Goal: Transaction & Acquisition: Book appointment/travel/reservation

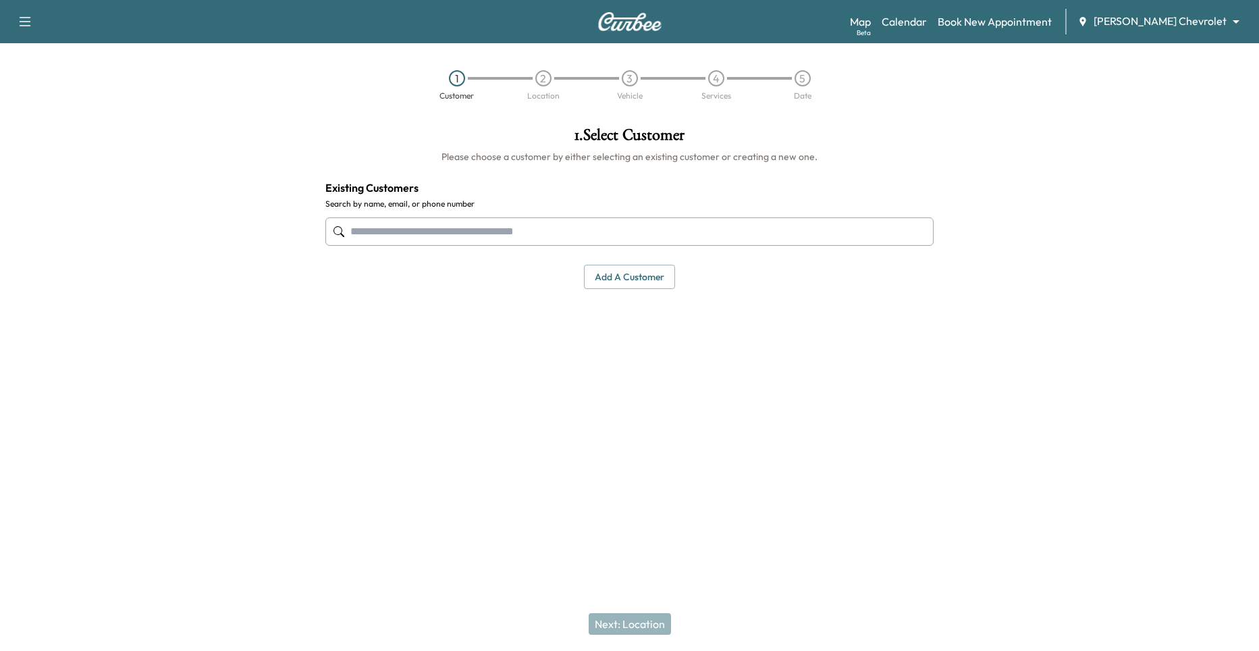
click at [474, 225] on input "text" at bounding box center [629, 231] width 608 height 28
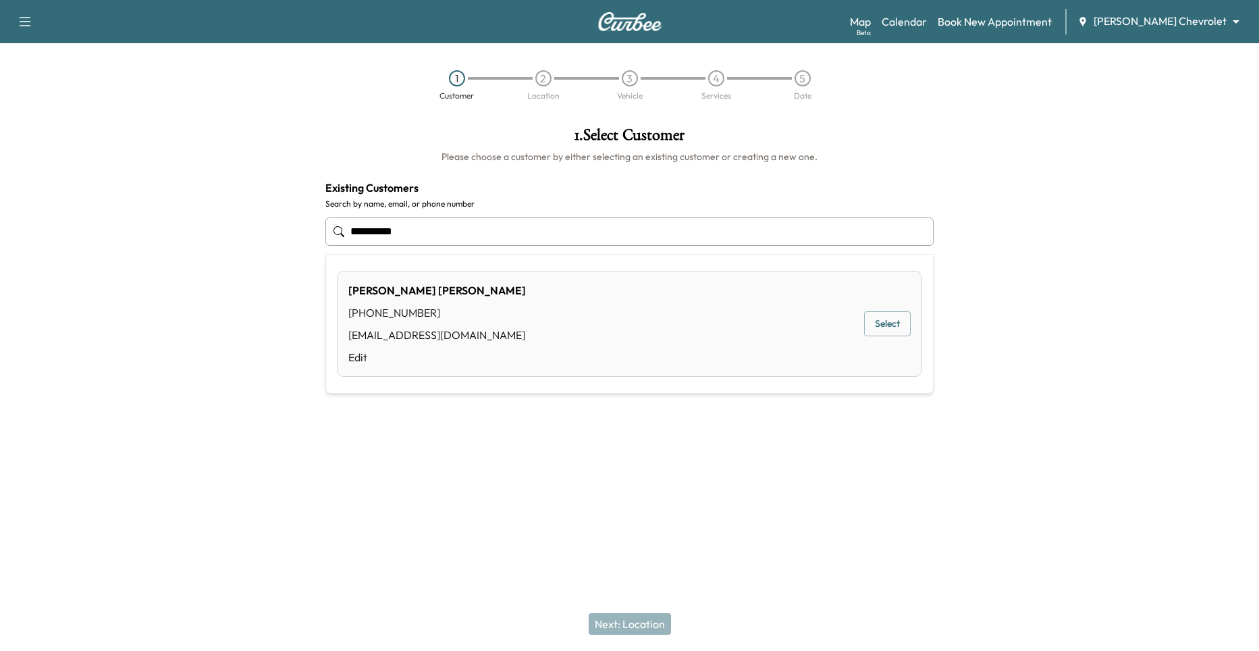
click at [890, 332] on button "Select" at bounding box center [887, 323] width 47 height 25
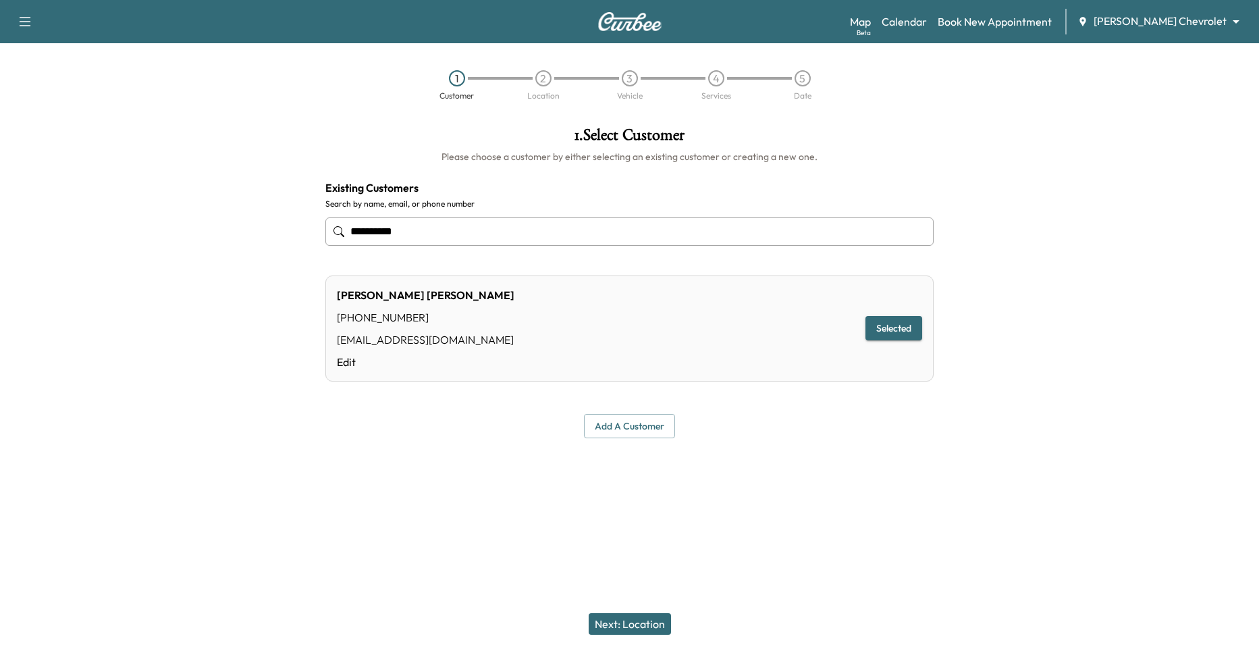
type input "**********"
click at [639, 621] on button "Next: Location" at bounding box center [630, 624] width 82 height 22
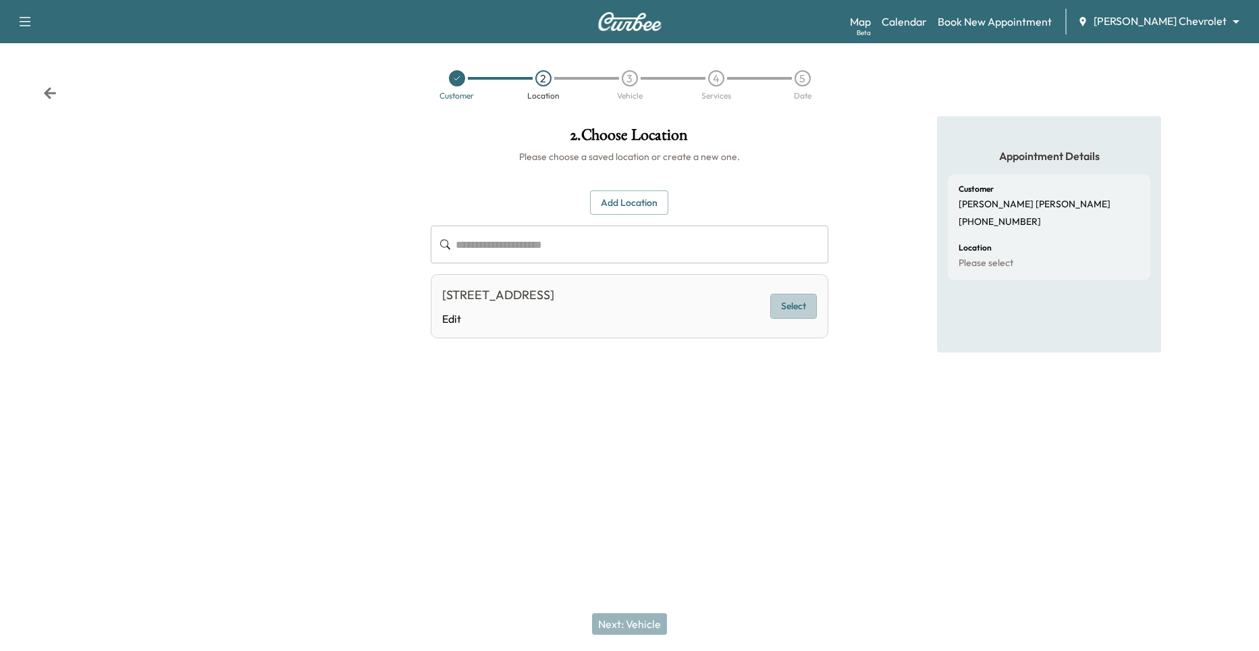
click at [792, 307] on button "Select" at bounding box center [793, 306] width 47 height 25
click at [681, 369] on div "**********" at bounding box center [630, 246] width 420 height 260
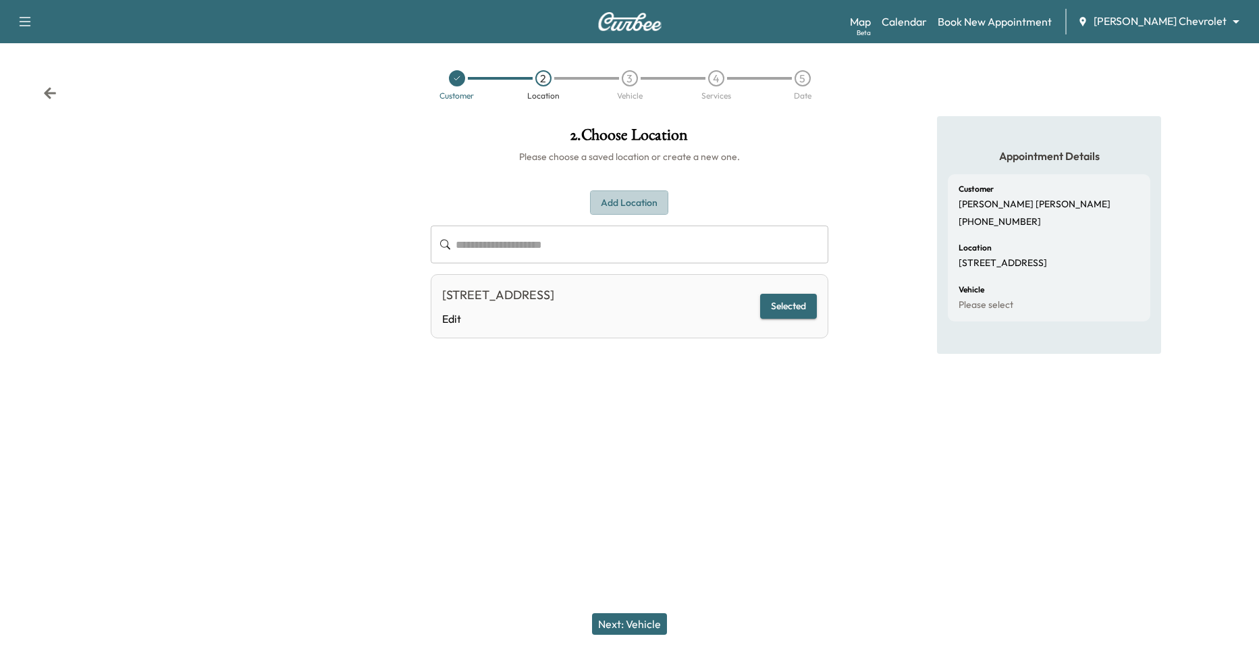
click at [618, 199] on button "Add Location" at bounding box center [629, 202] width 78 height 25
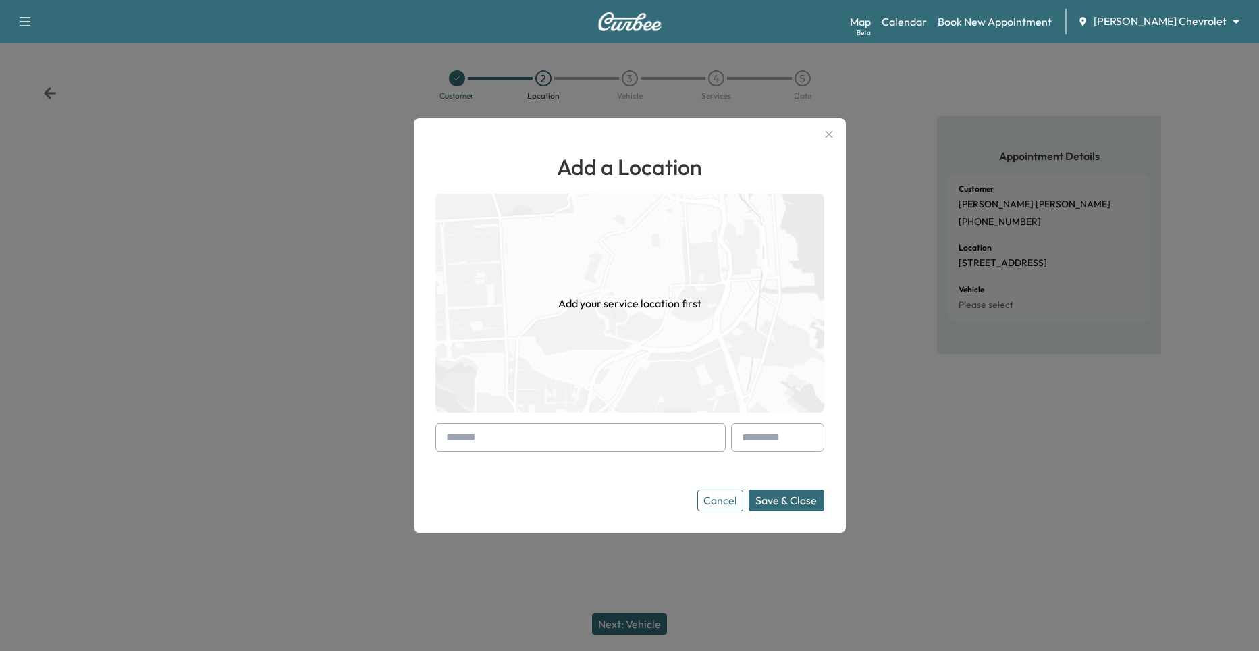
click at [577, 436] on input "text" at bounding box center [581, 437] width 290 height 28
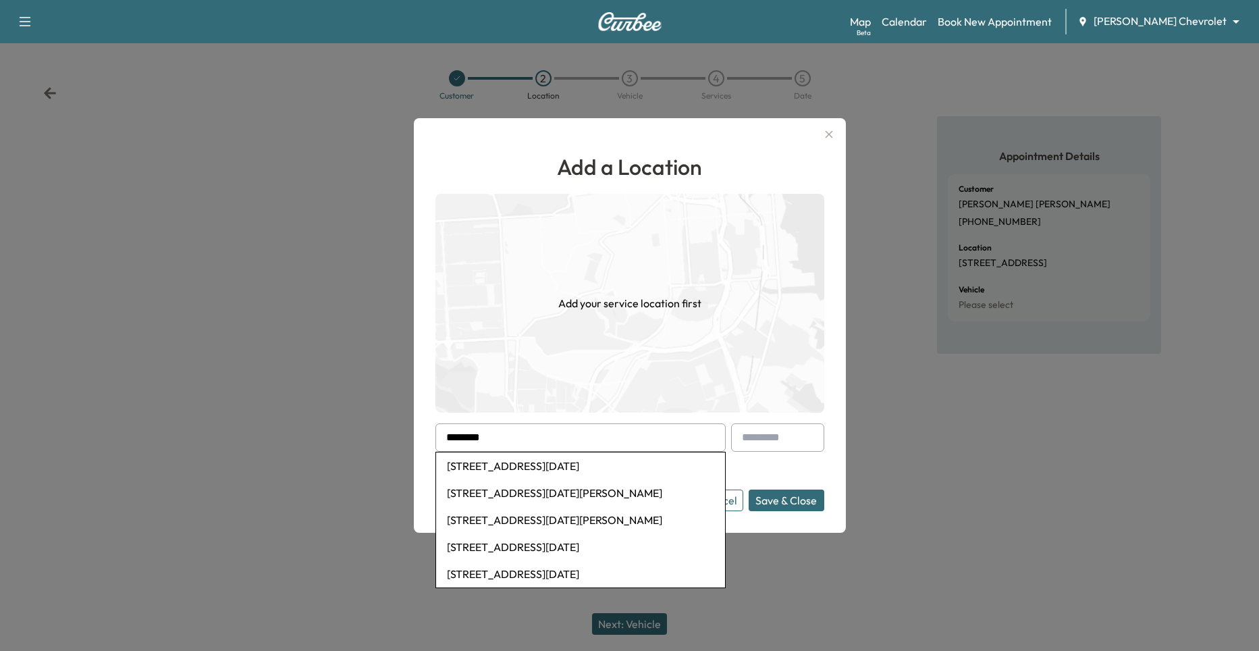
click at [591, 463] on li "[STREET_ADDRESS][DATE]" at bounding box center [580, 465] width 289 height 27
type input "**********"
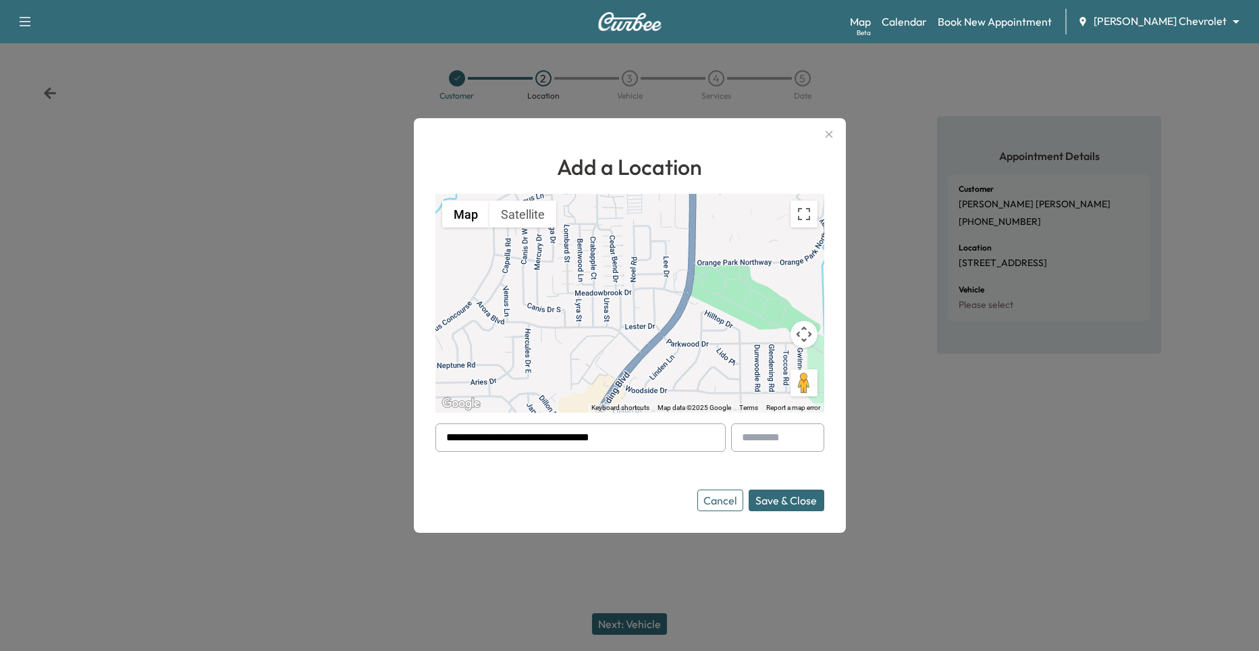
click at [795, 508] on button "Save & Close" at bounding box center [787, 501] width 76 height 22
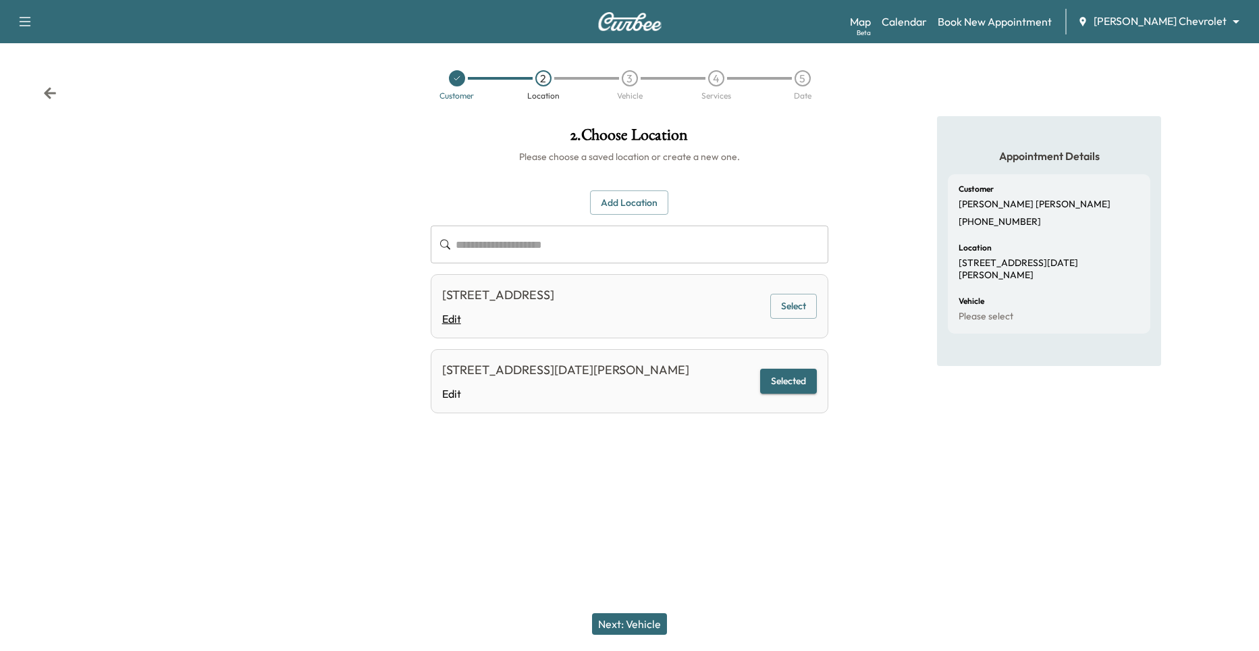
click at [448, 318] on link "Edit" at bounding box center [498, 319] width 112 height 16
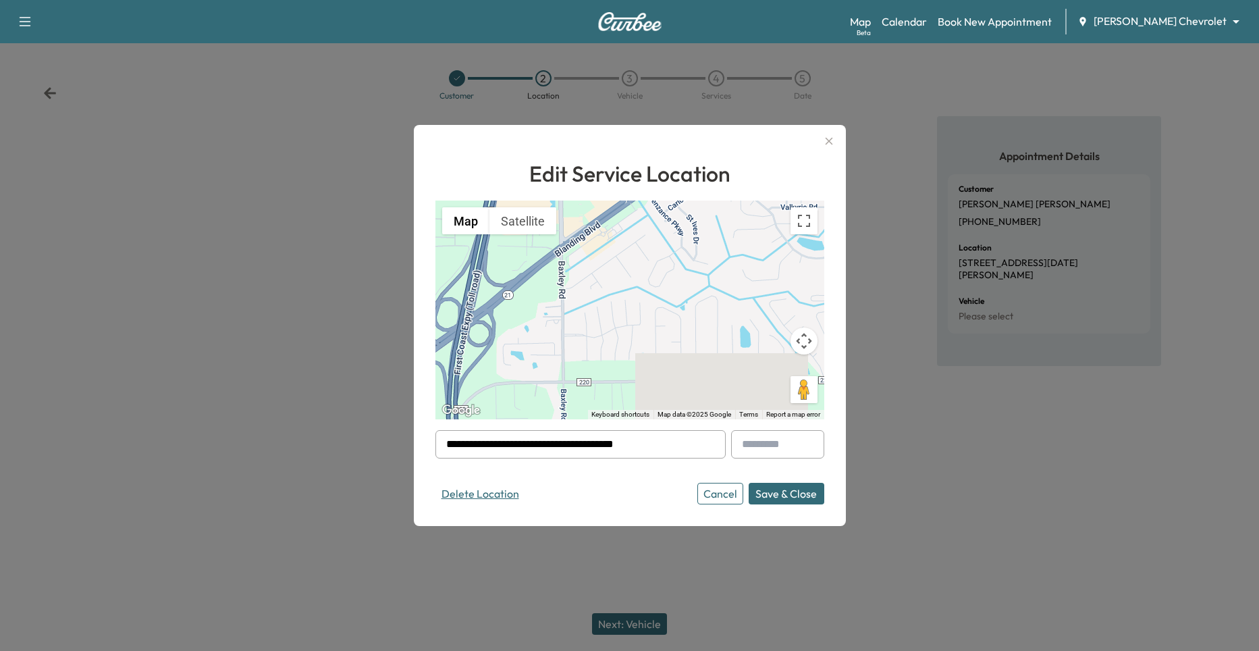
click at [510, 496] on button "Delete Location" at bounding box center [481, 494] width 90 height 22
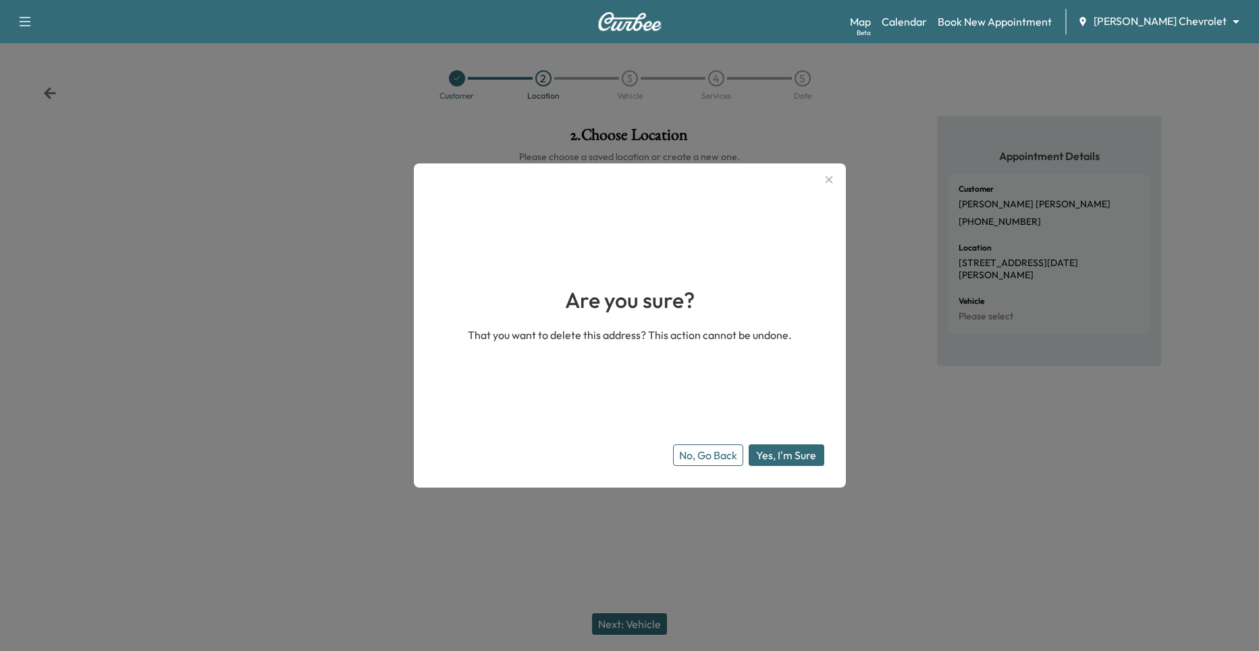
click at [780, 451] on button "Yes, I'm Sure" at bounding box center [787, 455] width 76 height 22
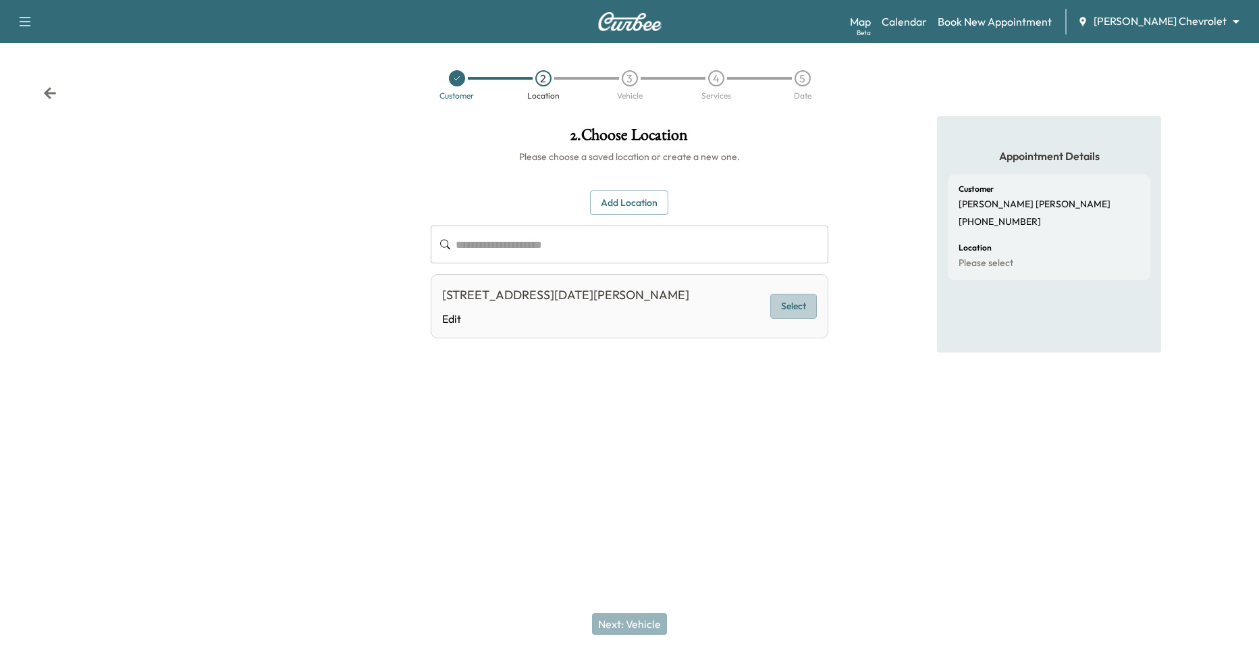
click at [795, 298] on button "Select" at bounding box center [793, 306] width 47 height 25
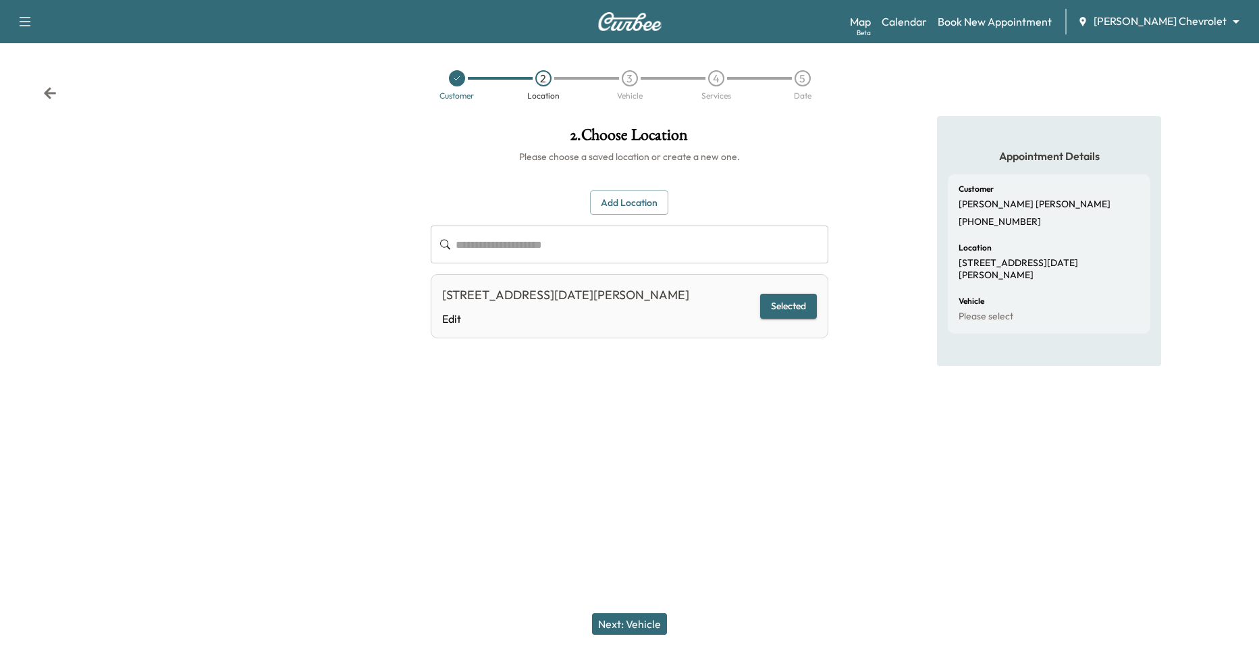
click at [658, 619] on button "Next: Vehicle" at bounding box center [629, 624] width 75 height 22
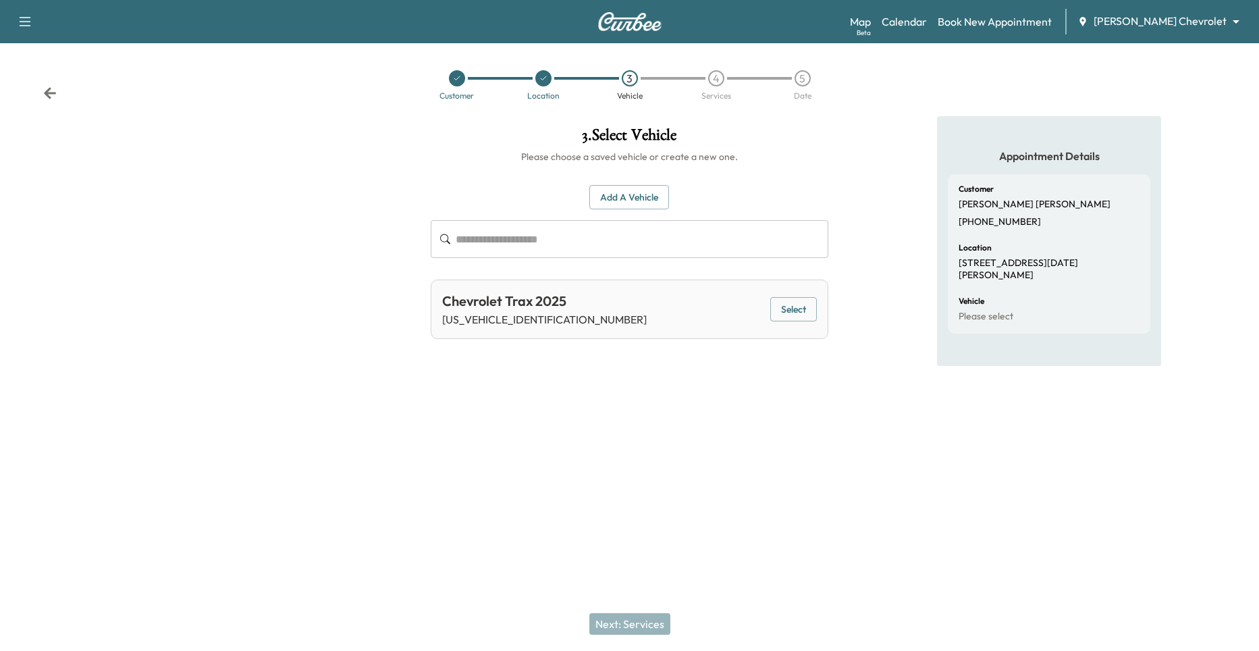
click at [793, 305] on button "Select" at bounding box center [793, 309] width 47 height 25
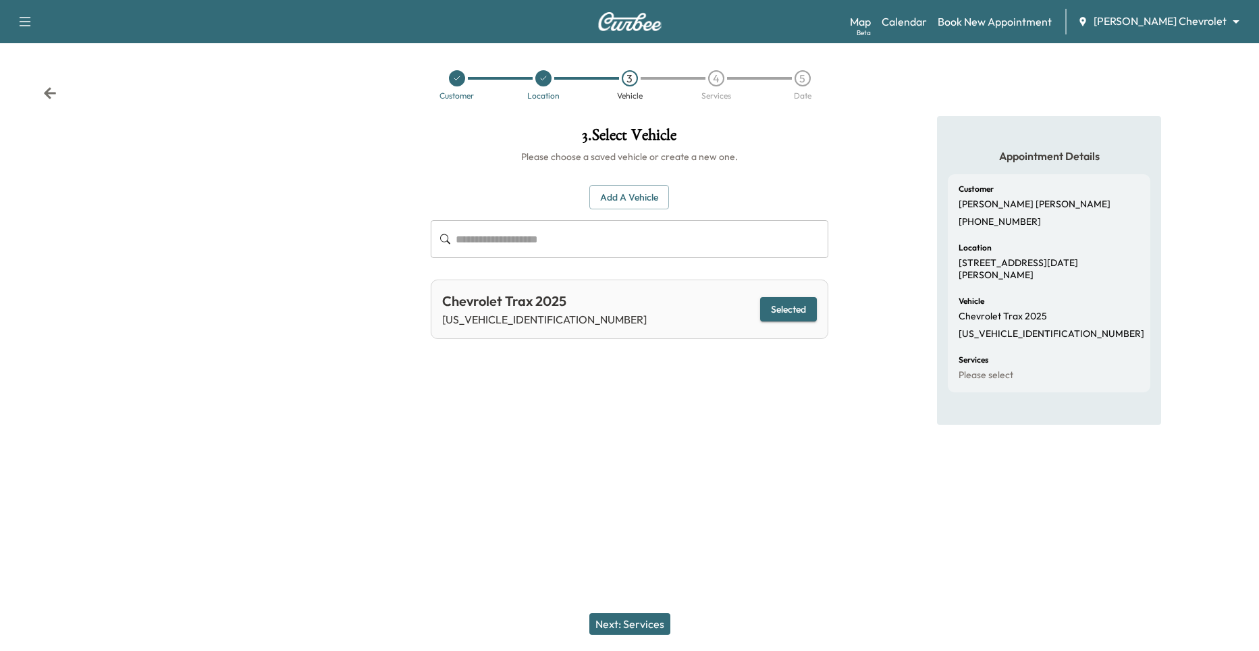
click at [630, 629] on button "Next: Services" at bounding box center [629, 624] width 81 height 22
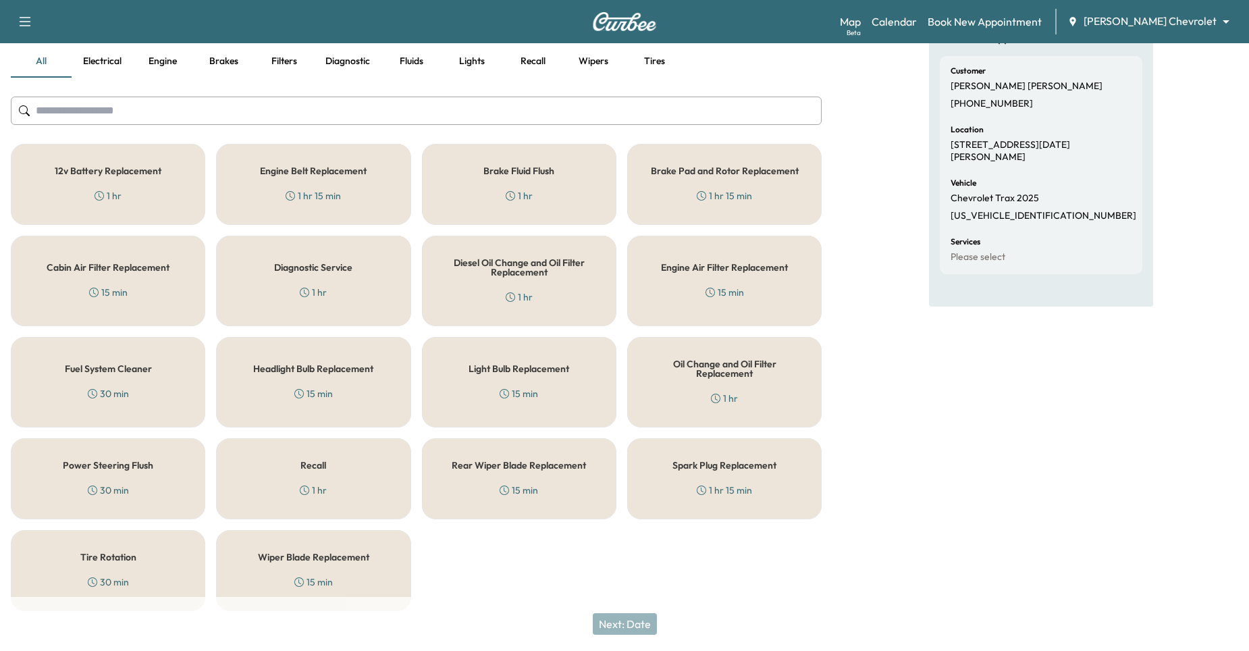
scroll to position [132, 0]
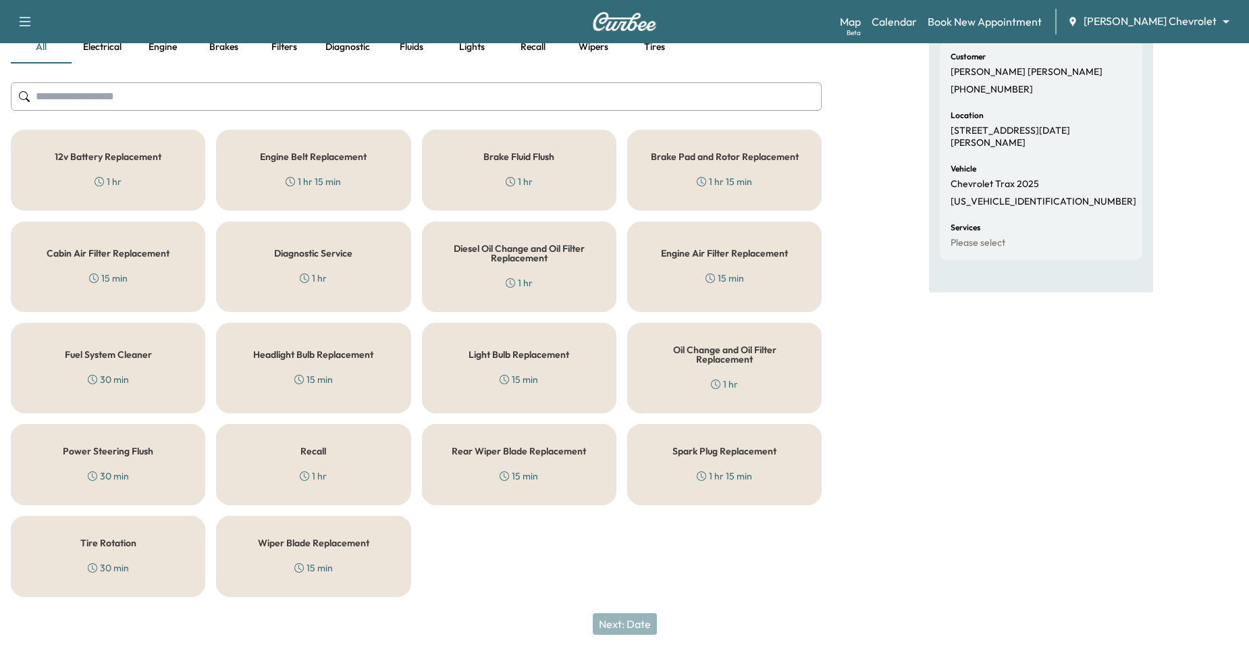
click at [717, 385] on icon at bounding box center [715, 383] width 9 height 9
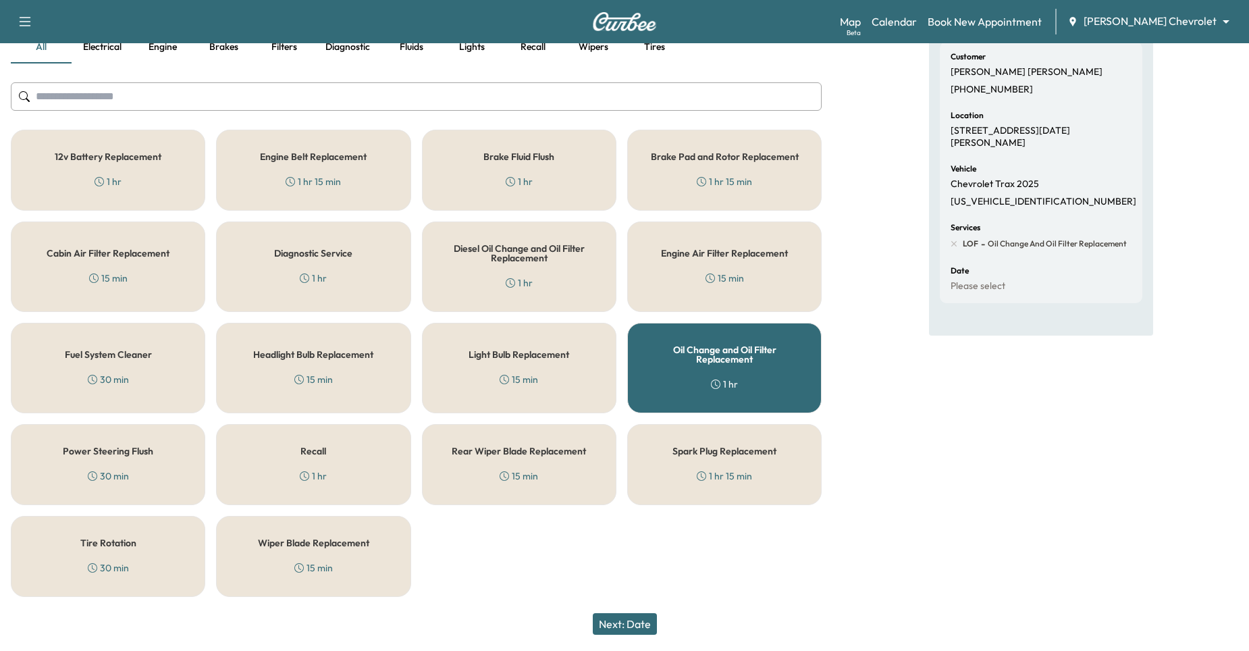
click at [145, 558] on div "Tire Rotation 30 min" at bounding box center [108, 556] width 194 height 81
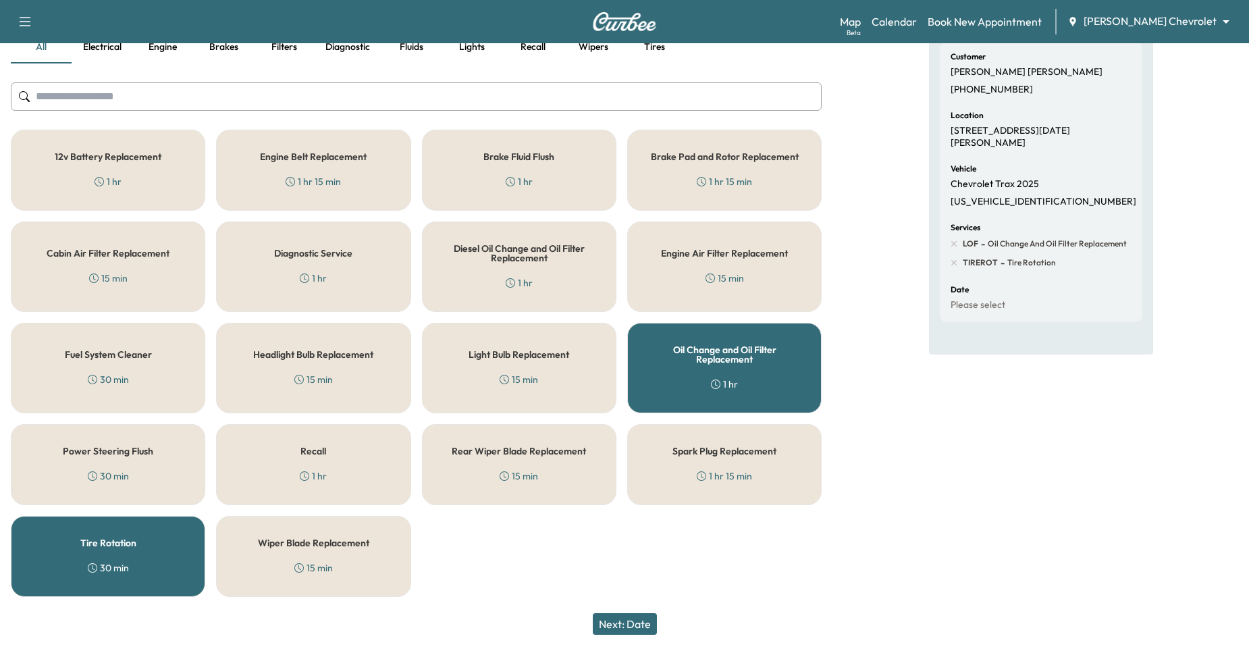
click at [635, 628] on button "Next: Date" at bounding box center [625, 624] width 64 height 22
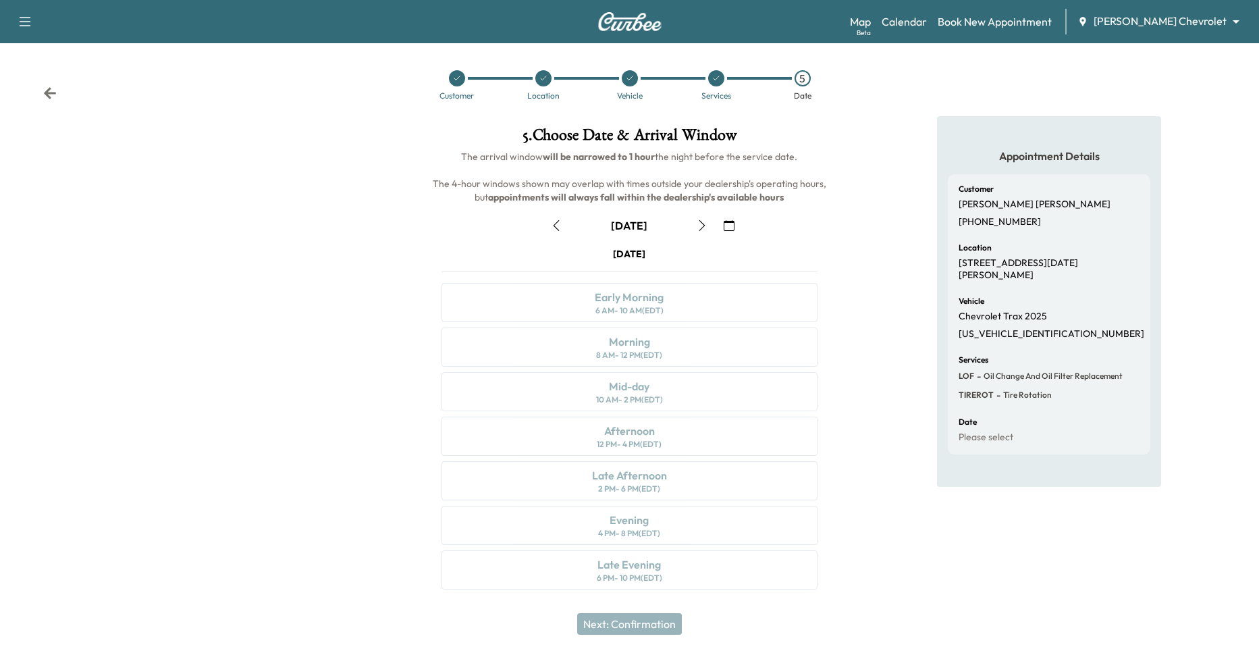
click at [707, 229] on icon "button" at bounding box center [702, 225] width 11 height 11
click at [694, 221] on button "button" at bounding box center [702, 226] width 23 height 22
click at [690, 350] on div "Morning 8 AM - 12 PM (EDT)" at bounding box center [630, 346] width 377 height 39
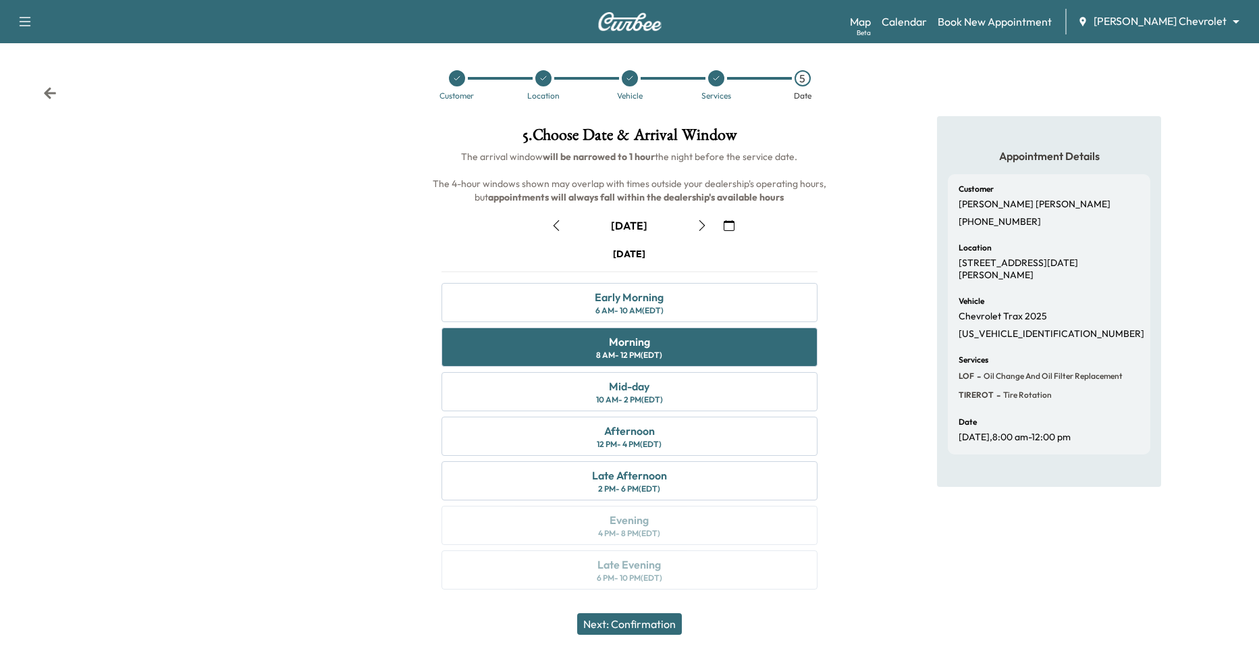
drag, startPoint x: 628, startPoint y: 631, endPoint x: 620, endPoint y: 612, distance: 20.6
click at [628, 631] on button "Next: Confirmation" at bounding box center [629, 624] width 105 height 22
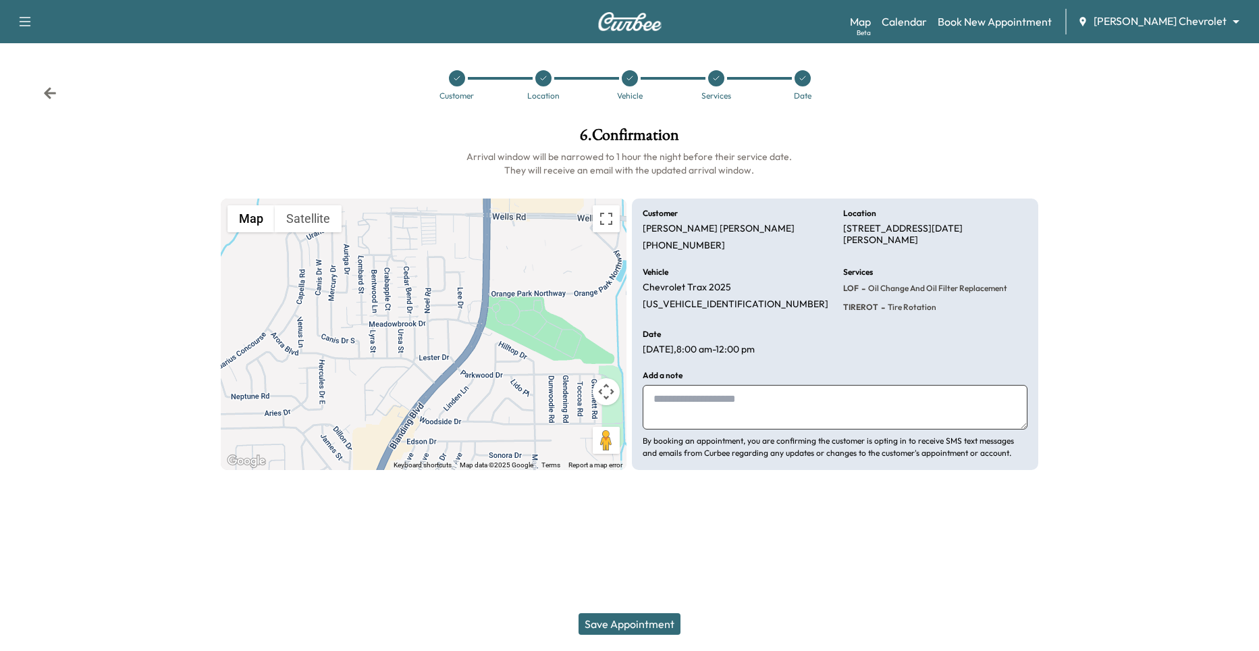
click at [698, 408] on textarea at bounding box center [835, 407] width 385 height 45
click at [714, 73] on div at bounding box center [716, 78] width 16 height 16
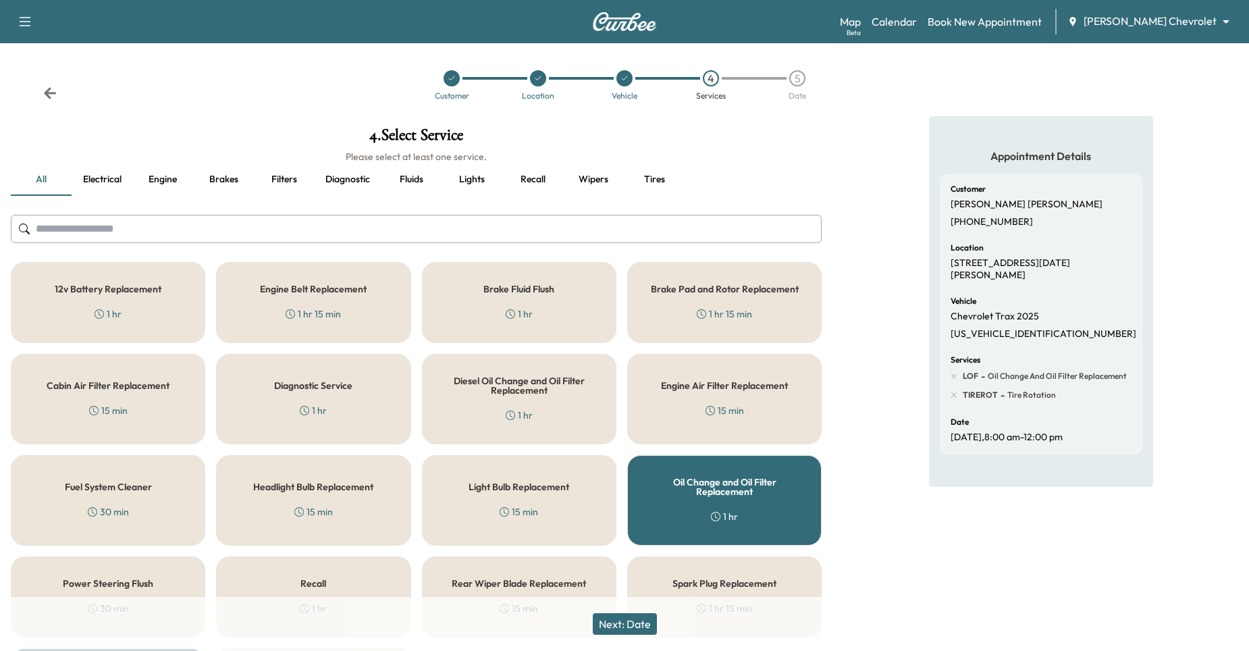
click at [454, 83] on div at bounding box center [452, 78] width 16 height 16
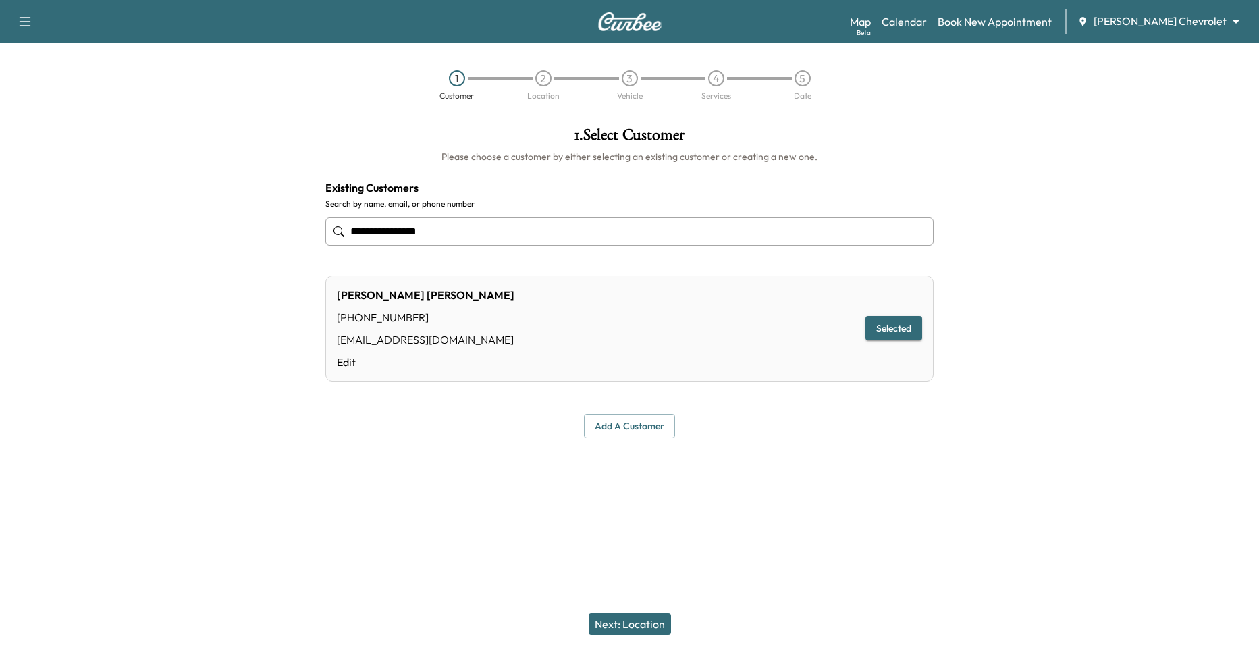
click at [606, 624] on button "Next: Location" at bounding box center [630, 624] width 82 height 22
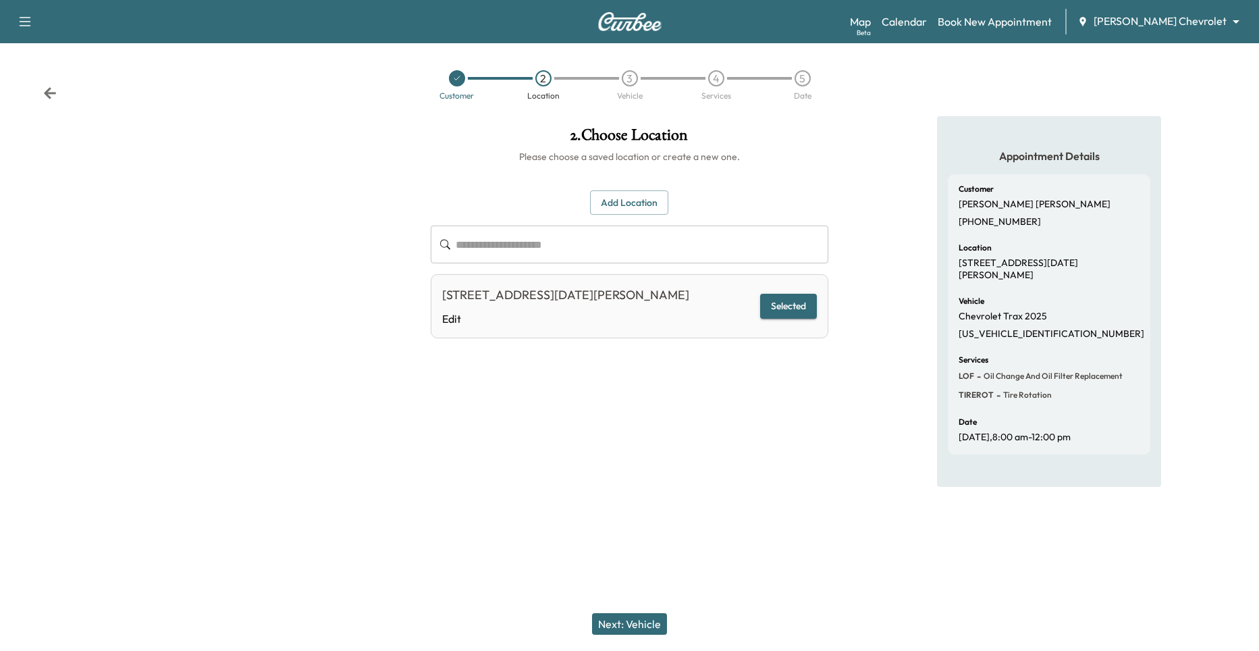
click at [804, 81] on div "5" at bounding box center [803, 78] width 16 height 16
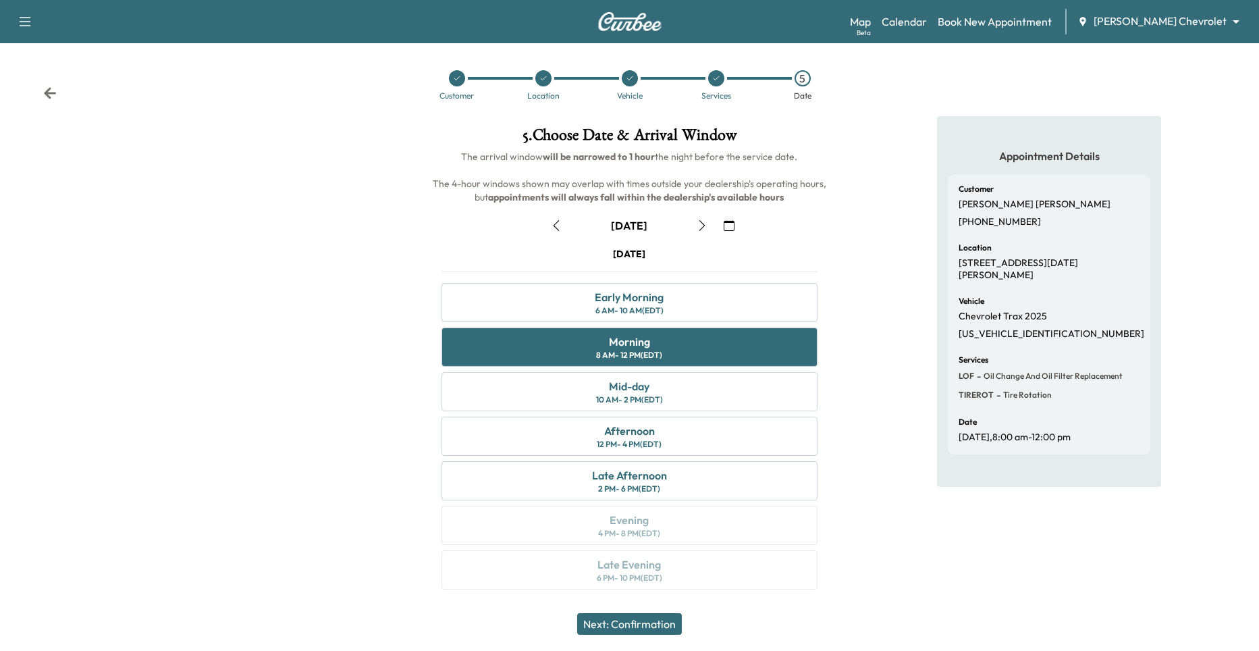
click at [870, 392] on div "Appointment Details Customer [PERSON_NAME] [PHONE_NUMBER] Location [STREET_ADDR…" at bounding box center [1049, 361] width 420 height 490
click at [650, 631] on button "Next: Confirmation" at bounding box center [629, 624] width 105 height 22
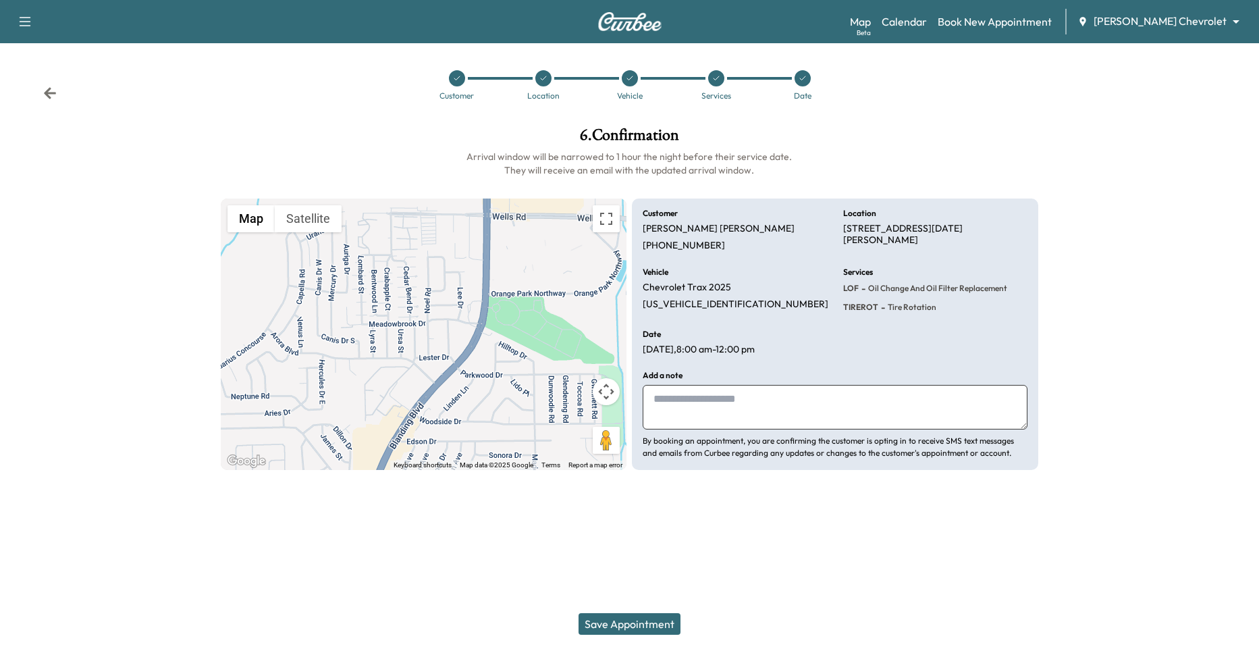
click at [756, 404] on textarea at bounding box center [835, 407] width 385 height 45
click at [735, 387] on textarea at bounding box center [835, 407] width 385 height 45
type textarea "*"
click at [716, 403] on textarea at bounding box center [835, 407] width 385 height 45
click at [870, 411] on textarea "**********" at bounding box center [835, 407] width 385 height 45
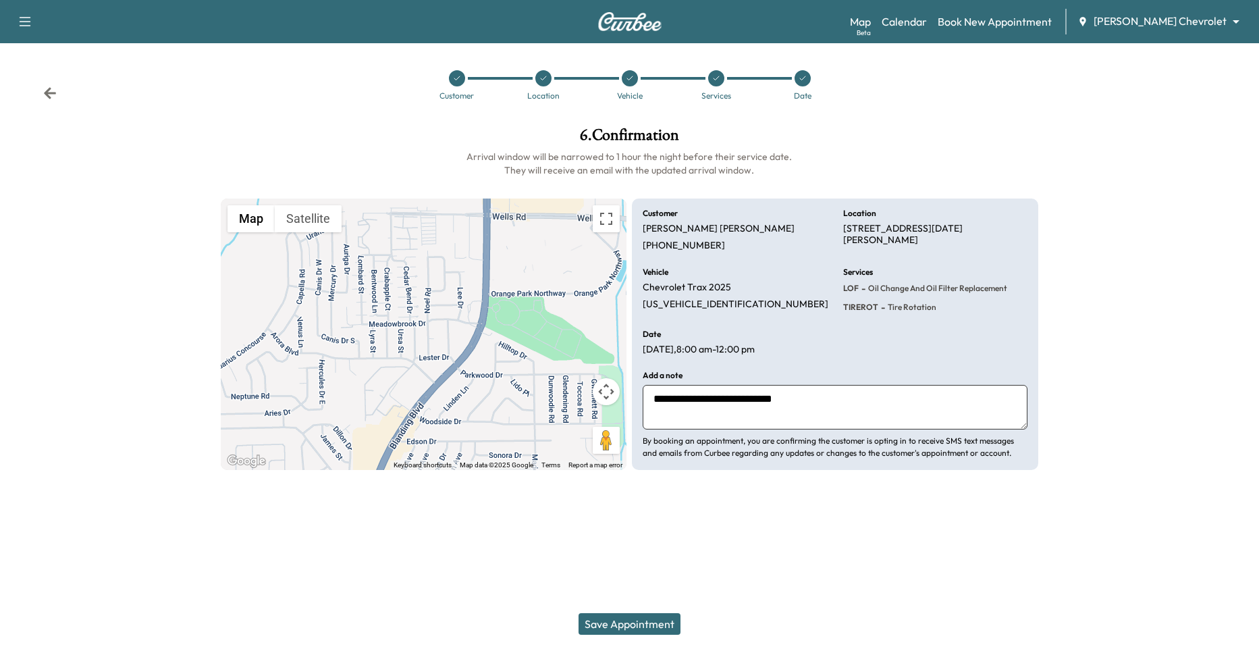
drag, startPoint x: 741, startPoint y: 400, endPoint x: 716, endPoint y: 402, distance: 25.0
click at [716, 402] on textarea "**********" at bounding box center [835, 407] width 385 height 45
click at [741, 401] on textarea "**********" at bounding box center [835, 407] width 385 height 45
type textarea "**********"
click at [879, 400] on textarea "**********" at bounding box center [835, 407] width 385 height 45
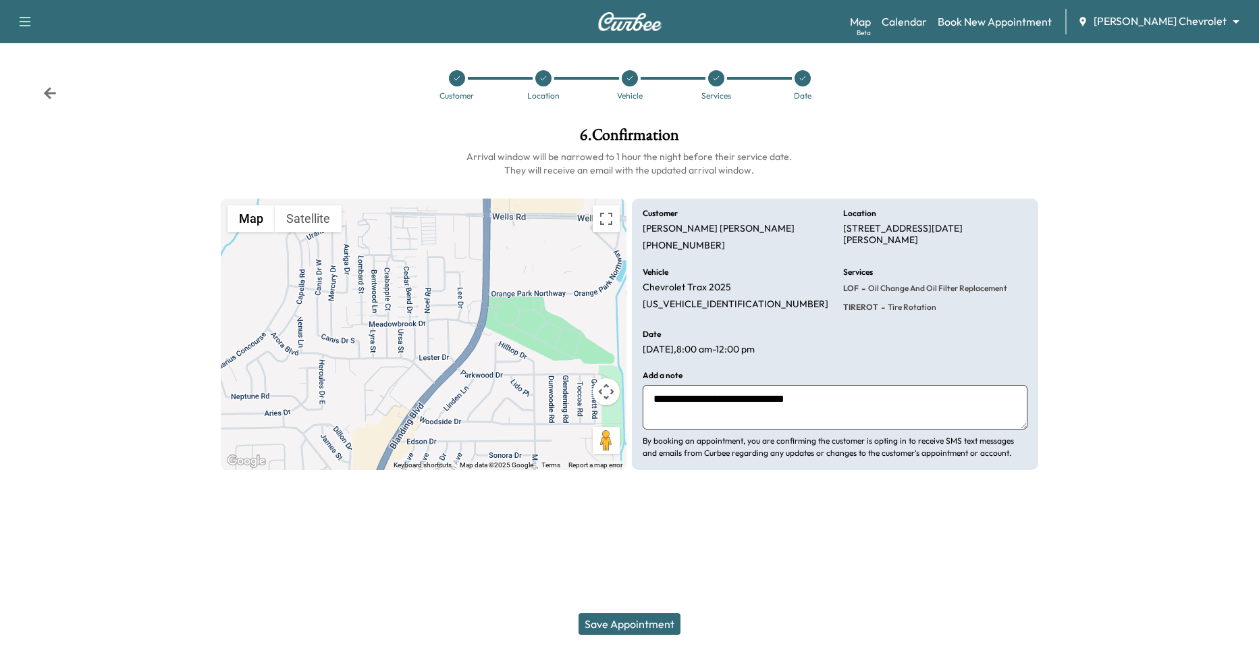
click at [603, 627] on button "Save Appointment" at bounding box center [630, 624] width 102 height 22
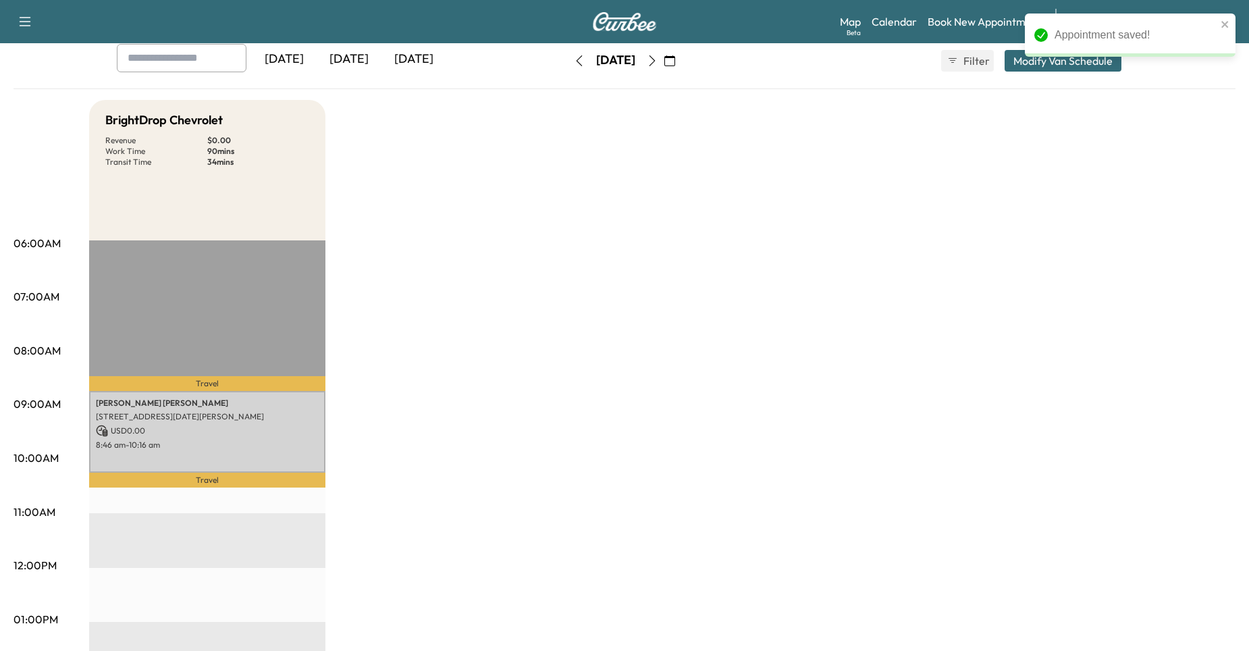
scroll to position [45, 0]
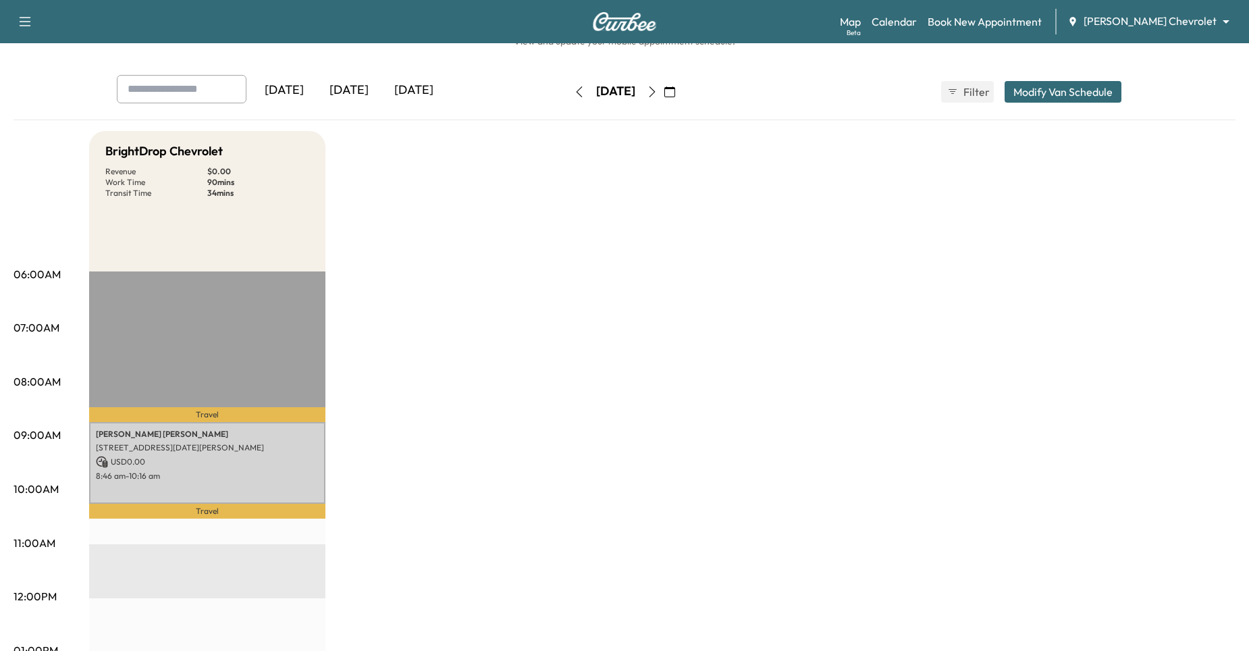
click at [431, 492] on div "BrightDrop Chevrolet Revenue $ 0.00 Work Time 90 mins Transit Time 34 mins Trav…" at bounding box center [662, 637] width 1147 height 1013
